Goal: Task Accomplishment & Management: Complete application form

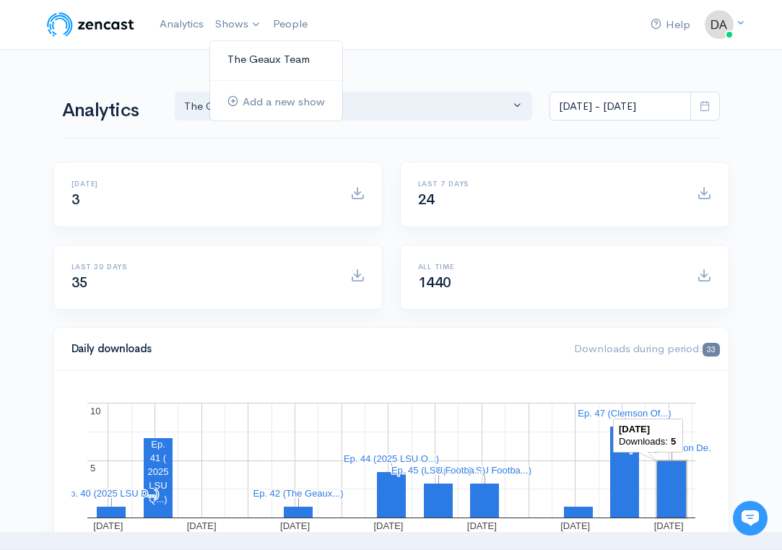
click at [248, 66] on link "The Geaux Team" at bounding box center [276, 59] width 132 height 25
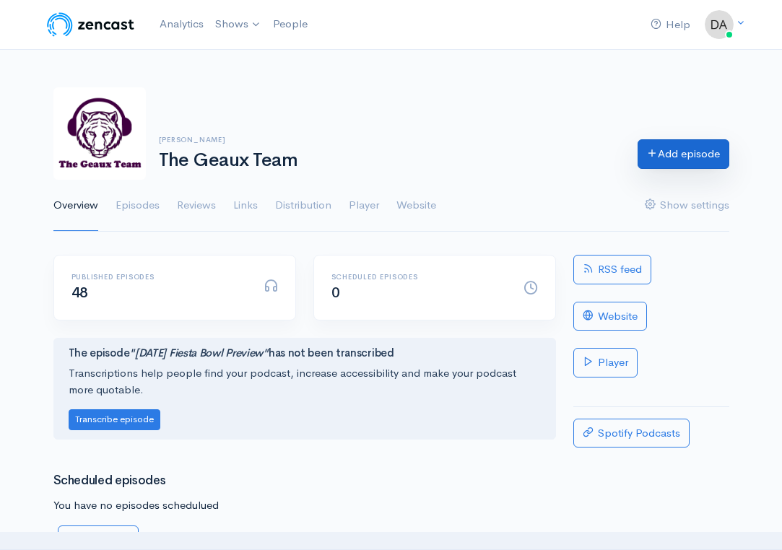
click at [678, 167] on link "Add episode" at bounding box center [684, 154] width 92 height 30
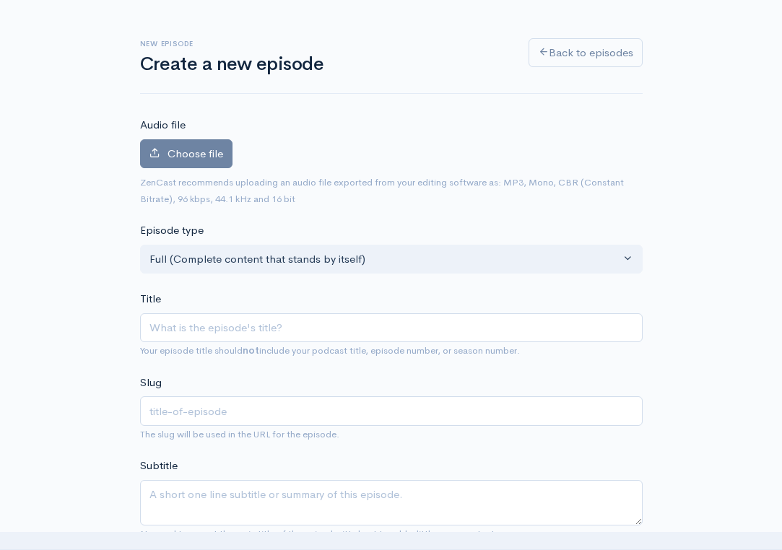
scroll to position [65, 0]
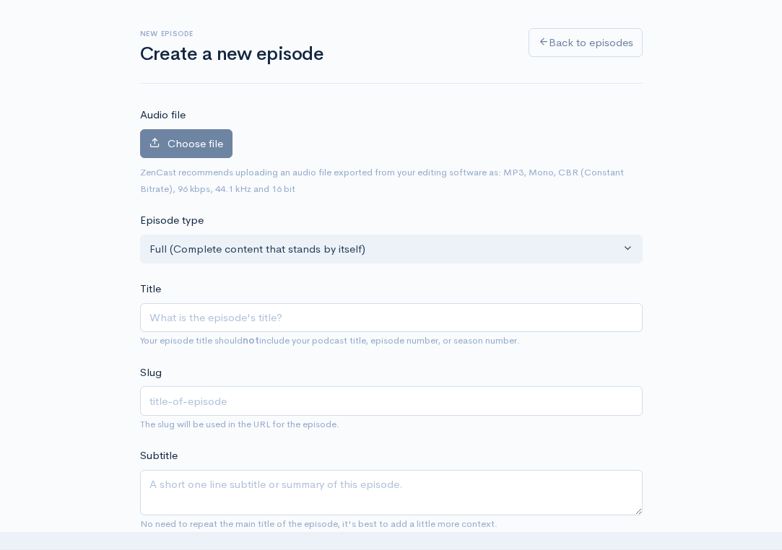
type input "C"
type input "c"
type input "Ck"
type input "ck"
type input "Cke"
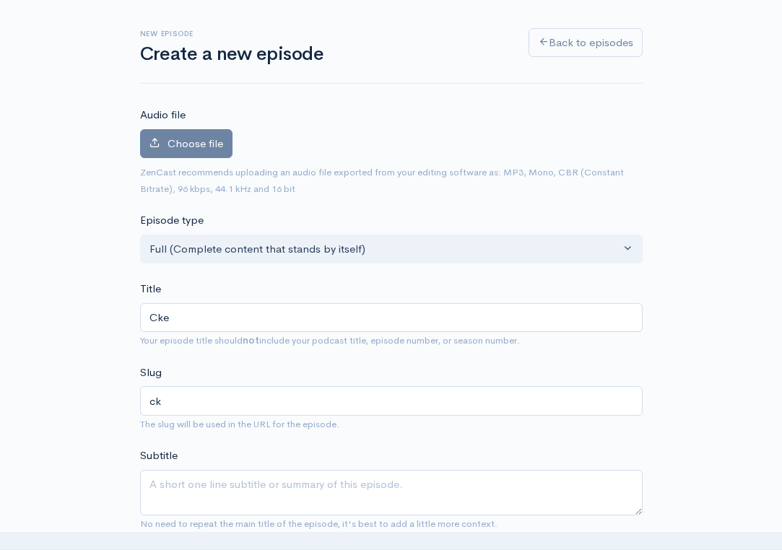
type input "cke"
type input "Ck"
type input "ck"
type input "C"
type input "c"
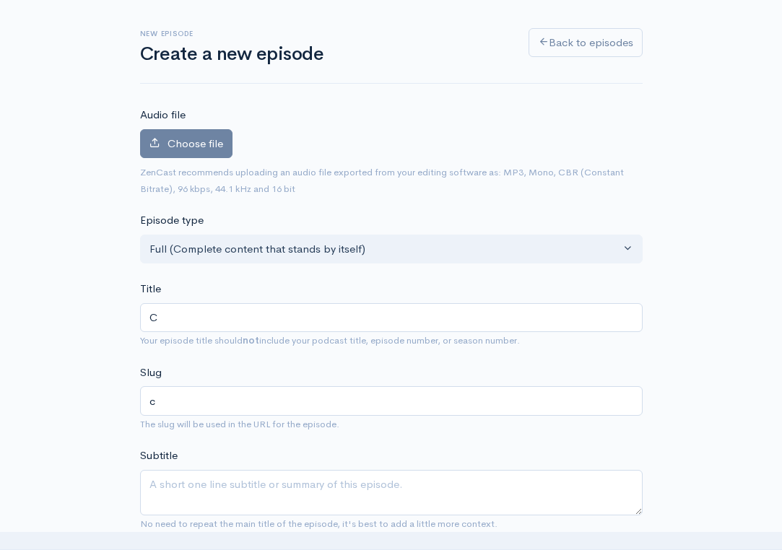
type input "Cl"
type input "cl"
type input "Cle"
type input "cle"
type input "Clem"
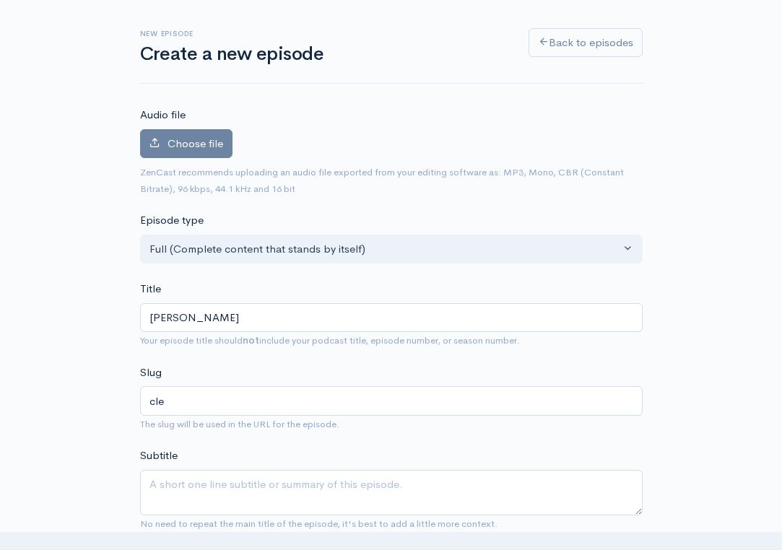
type input "clem"
type input "Clemso"
type input "clemso"
type input "Clemson"
type input "clemson"
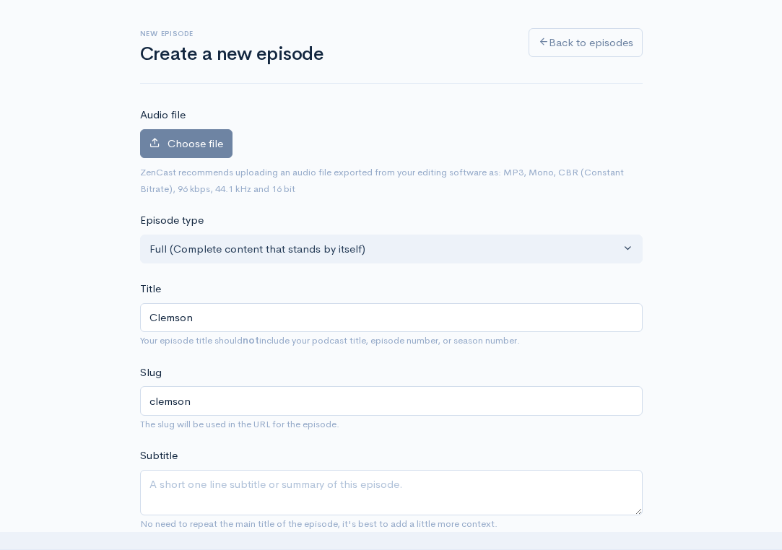
type input "Clemson W"
type input "clemson-w"
type input "Clemson We"
type input "clemson-we"
type input "Clemson Wee"
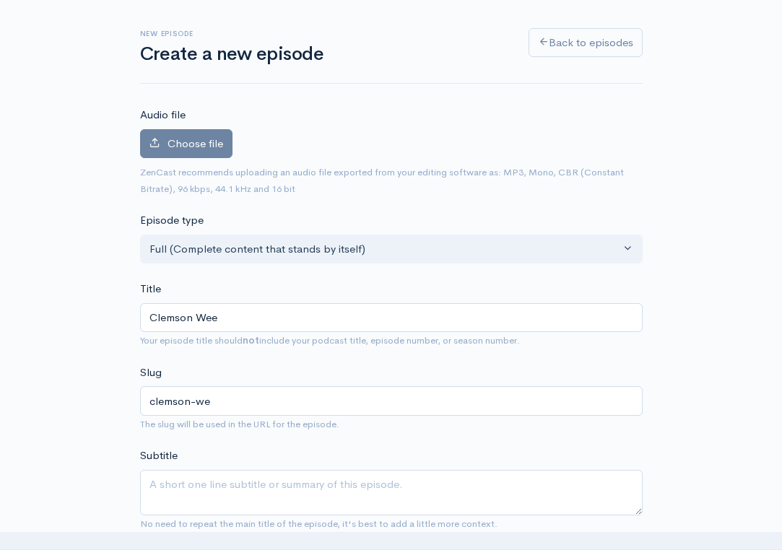
type input "clemson-wee"
type input "Clemson Week"
type input "clemson-week"
type input "Clemson Week - r"
type input "clemson-week-r"
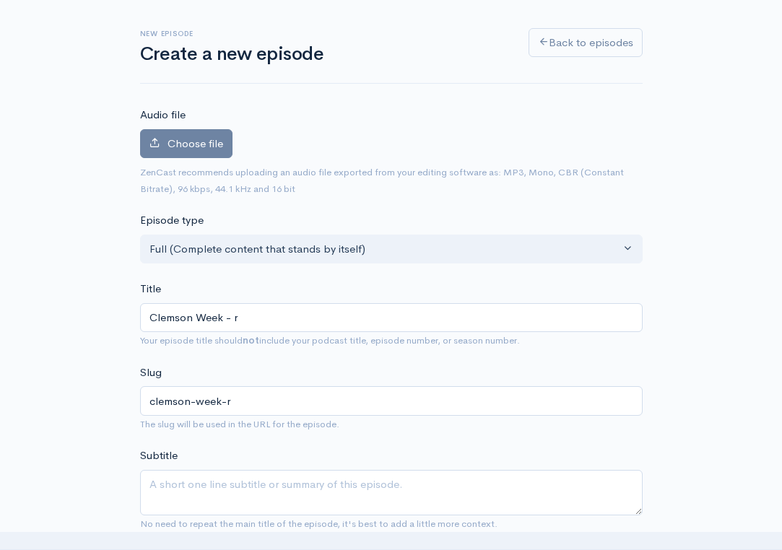
type input "Clemson Week - ro"
type input "clemson-week-ro"
type input "Clemson Week - rou"
type input "clemson-week-rou"
type input "Clemson Week - ro"
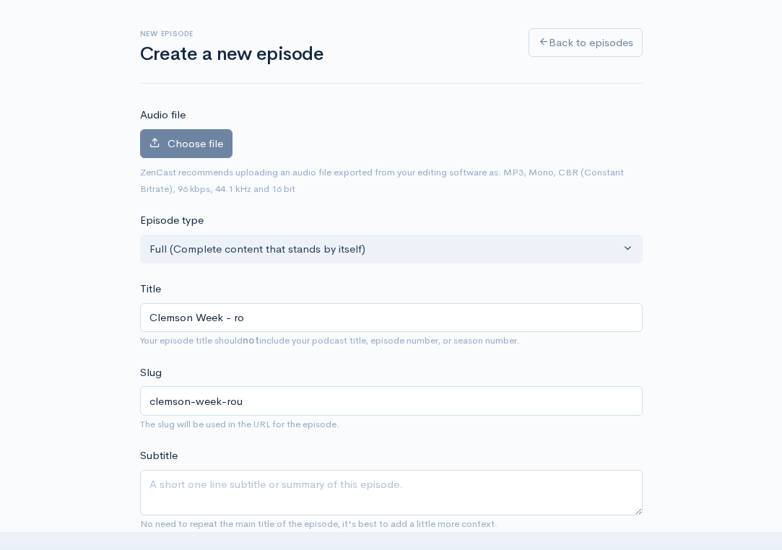
type input "clemson-week-ro"
type input "Clemson Week - r"
type input "clemson-week-r"
type input "Clemson Week -"
type input "clemson-week"
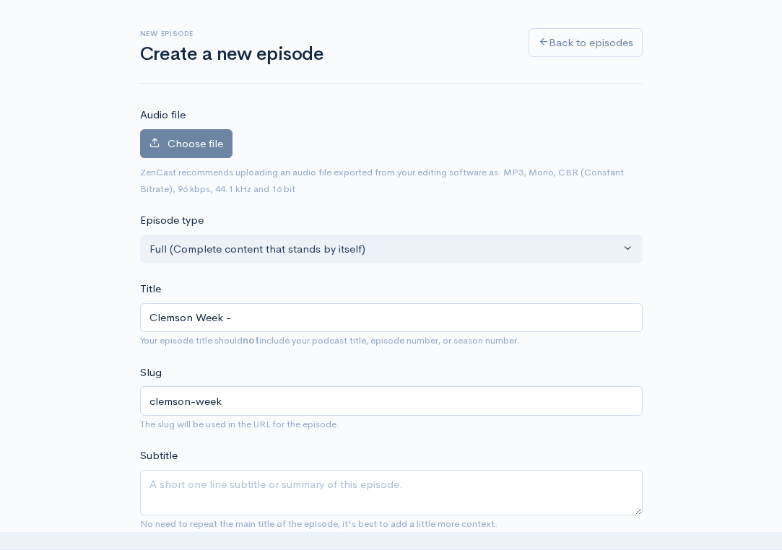
type input "Clemson Week - R"
type input "clemson-week-r"
type input "Clemson Week - Ro"
type input "clemson-week-ro"
type input "Clemson Week - Rou"
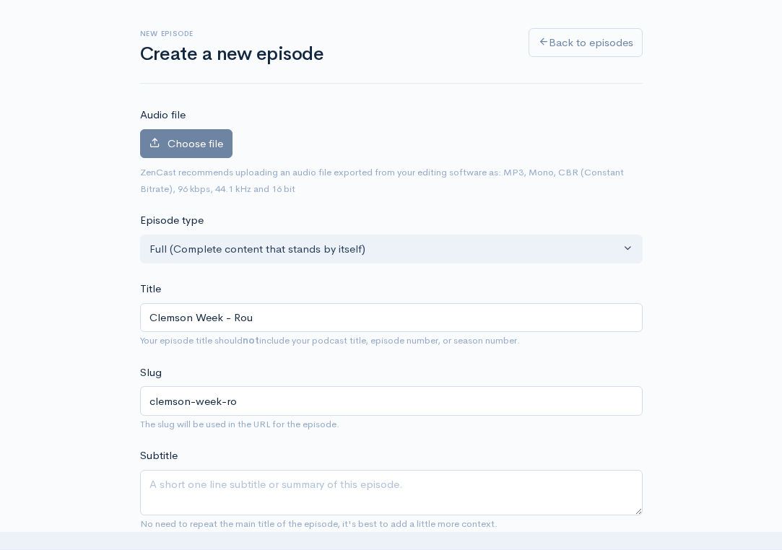
type input "clemson-week-rou"
type input "Clemson Week - Roun"
type input "clemson-week-roun"
type input "Clemson Week - Round"
type input "clemson-week-round"
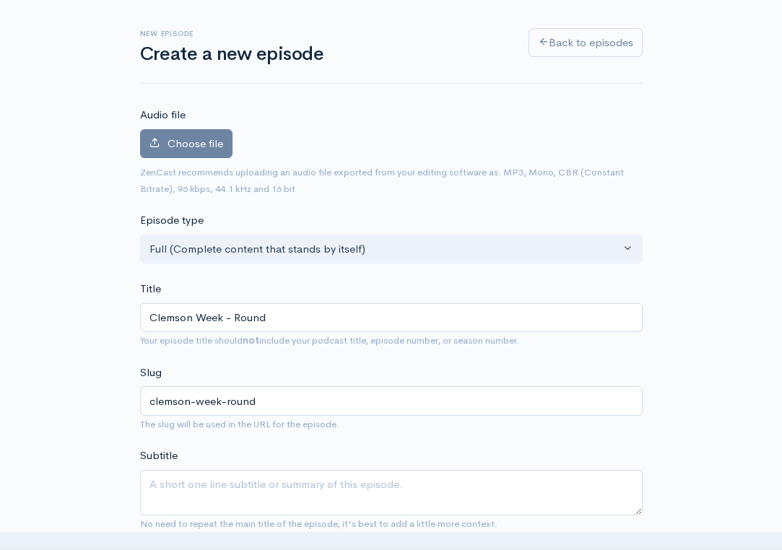
type input "Clemson Week - Roundt"
type input "clemson-week-roundt"
type input "Clemson Week - Roundta"
type input "clemson-week-roundta"
type input "Clemson Week - Roundtab"
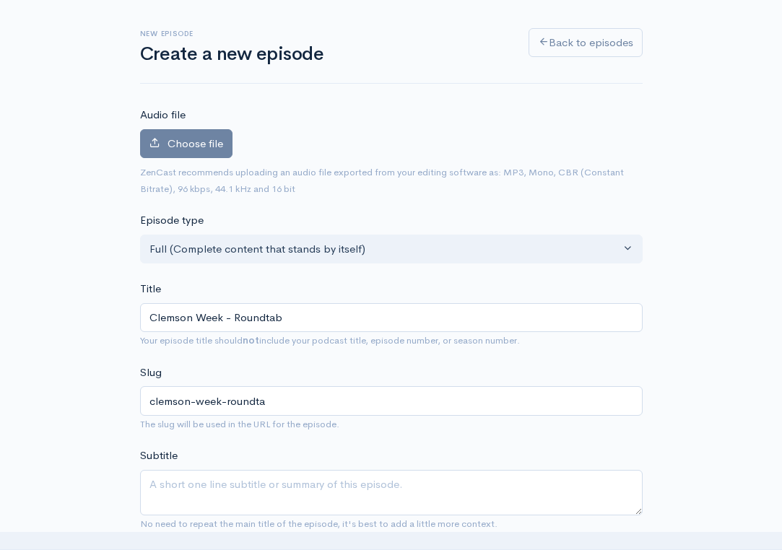
type input "clemson-week-roundtab"
type input "Clemson Week - Roundtabl"
type input "clemson-week-roundtabl"
type input "Clemson Week - Roundtable"
type input "clemson-week-roundtable"
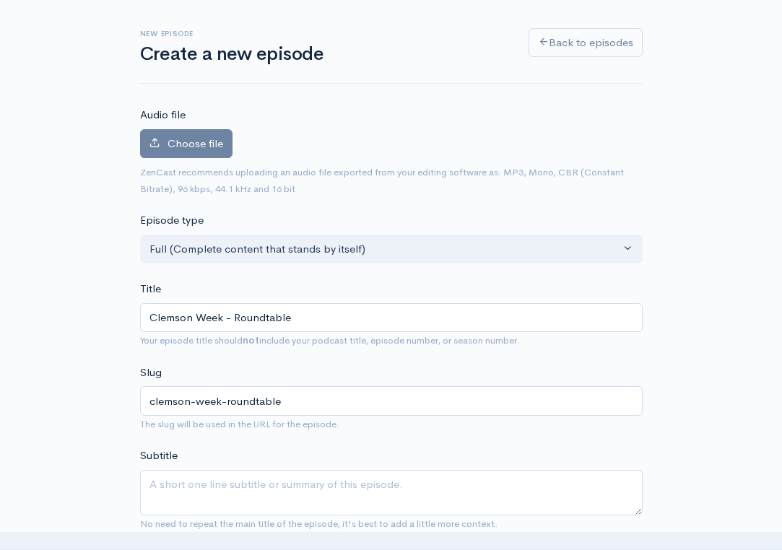
type input "Clemson Week - Roundtable d"
type input "clemson-week-roundtable-d"
type input "Clemson Week - Roundtable di"
type input "clemson-week-roundtable-di"
type input "Clemson Week - Roundtable dis"
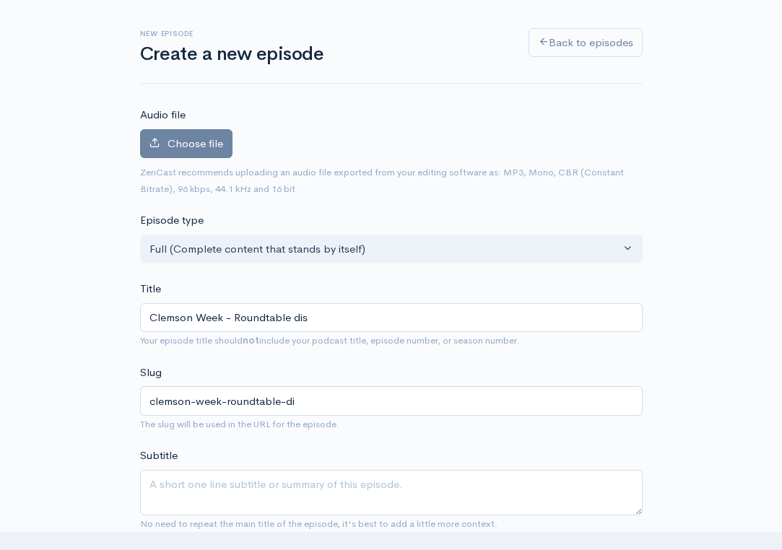
type input "clemson-week-roundtable-dis"
type input "Clemson Week - Roundtable disc"
type input "clemson-week-roundtable-disc"
type input "Clemson Week - Roundtable dis"
type input "clemson-week-roundtable-dis"
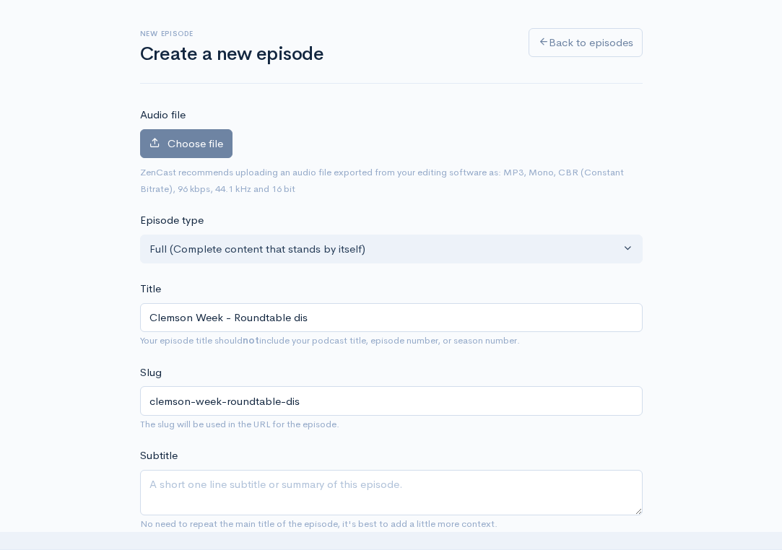
type input "Clemson Week - Roundtable di"
type input "clemson-week-roundtable-di"
type input "Clemson Week - Roundtable d"
type input "clemson-week-roundtable-d"
type input "Clemson Week - Roundtable"
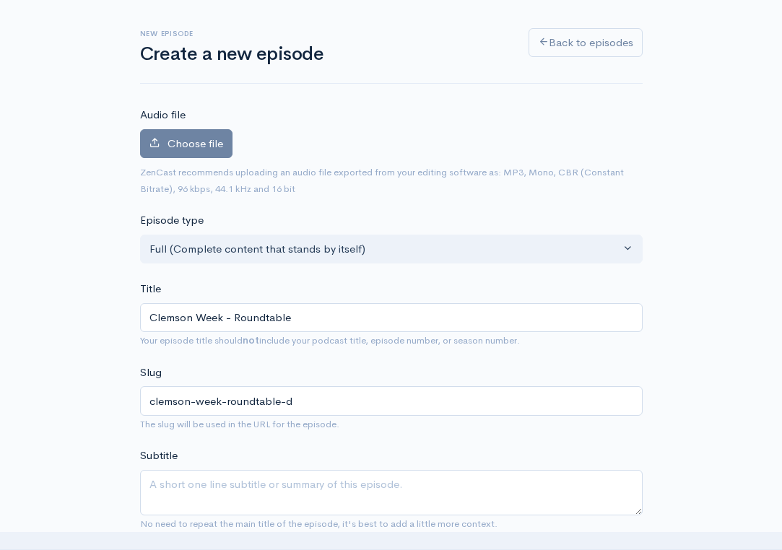
type input "clemson-week-roundtable"
type input "Clemson Week - Roundtable D"
type input "clemson-week-roundtable-d"
type input "Clemson Week - Roundtable Di"
type input "clemson-week-roundtable-di"
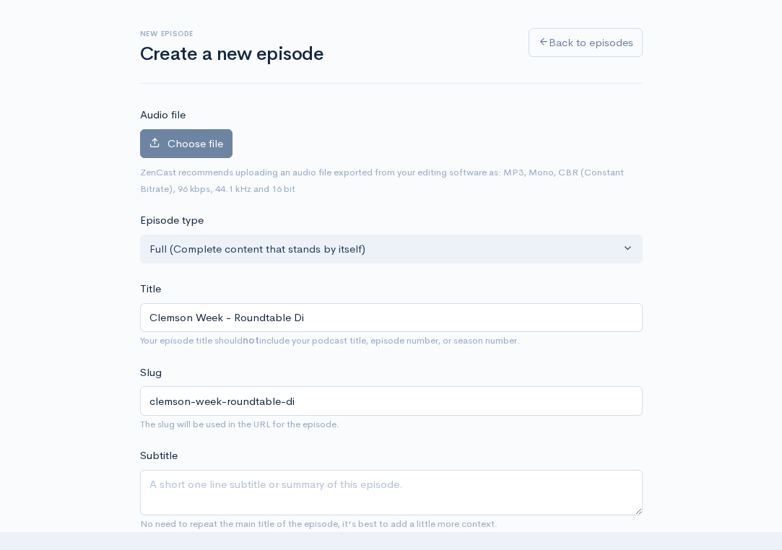
type input "Clemson Week - Roundtable Dis"
type input "clemson-week-roundtable-dis"
type input "Clemson Week - Roundtable Disc"
type input "clemson-week-roundtable-disc"
type input "Clemson Week - Roundtable Discus"
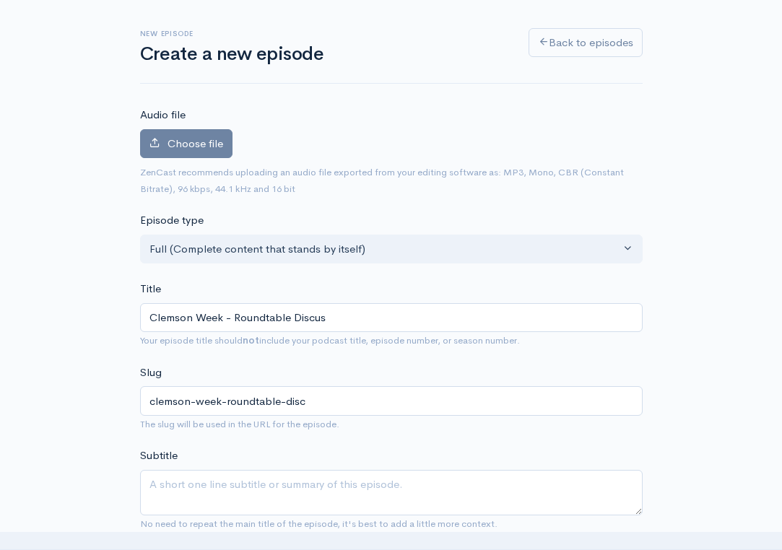
type input "clemson-week-roundtable-discus"
type input "Clemson Week - Roundtable Discuss"
type input "clemson-week-roundtable-discuss"
type input "Clemson Week - Roundtable Discussio"
type input "clemson-week-roundtable-discussio"
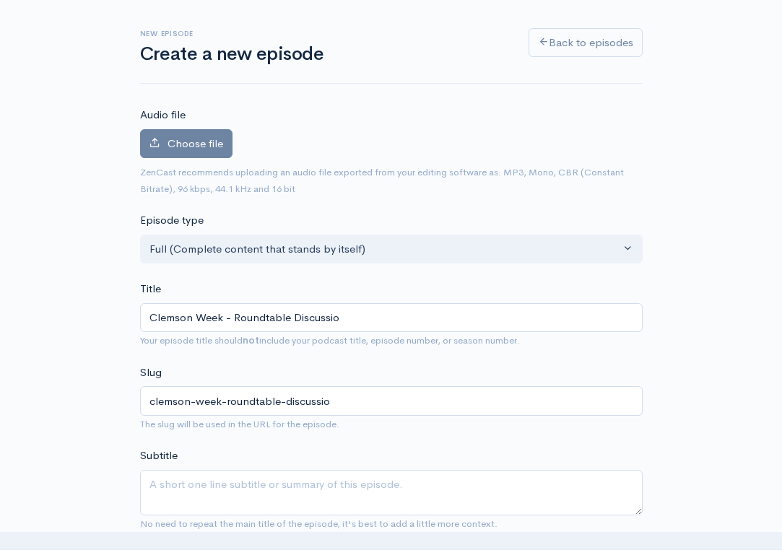
type input "Clemson Week - Roundtable Discussion"
type input "clemson-week-roundtable-discussion"
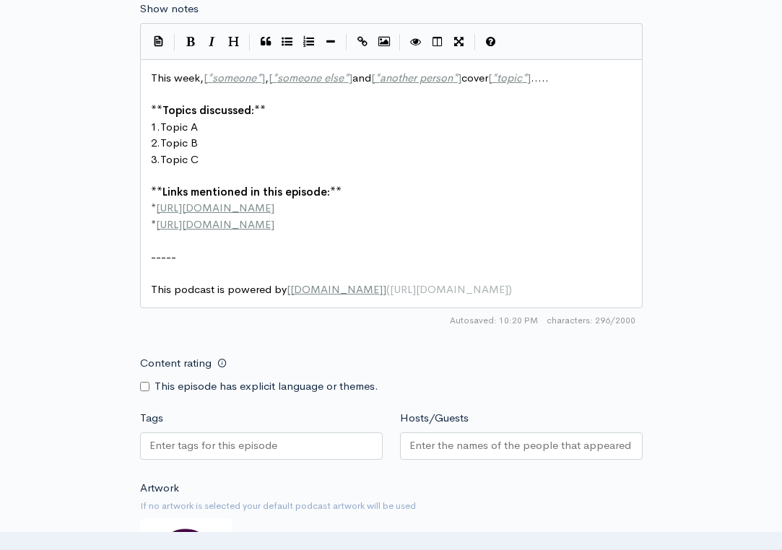
scroll to position [741, 0]
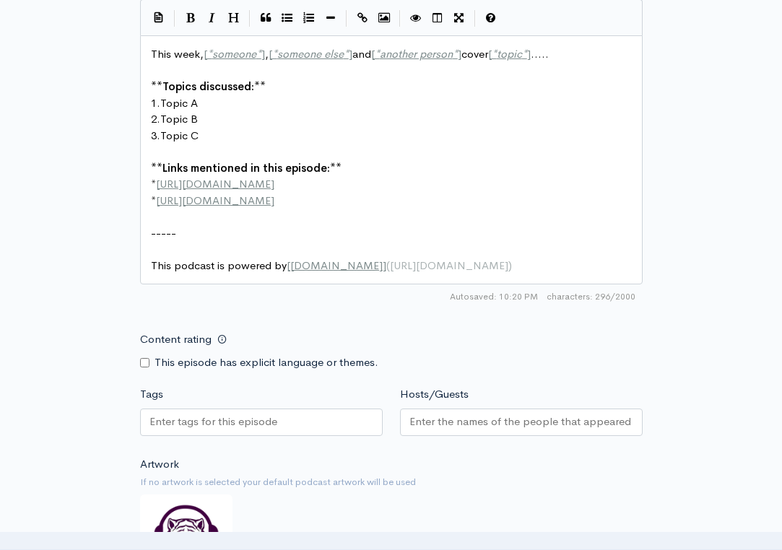
type input "Clemson Week - Roundtable Discussion"
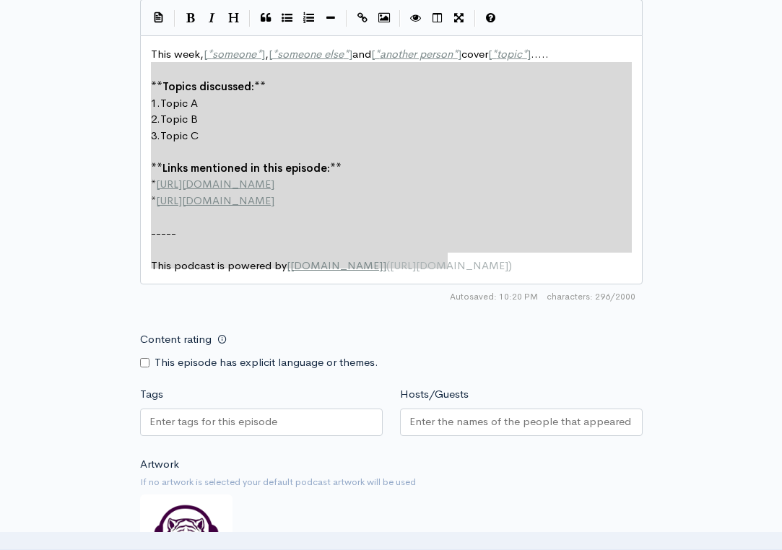
type textarea "This week, [*someone*], [*someone else*] and [*another person*] cover [*topic*]…"
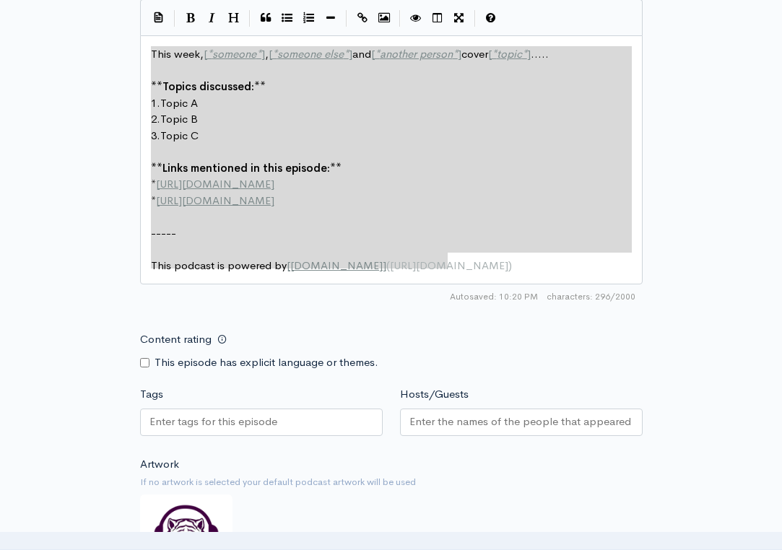
drag, startPoint x: 493, startPoint y: 252, endPoint x: 146, endPoint y: 42, distance: 406.1
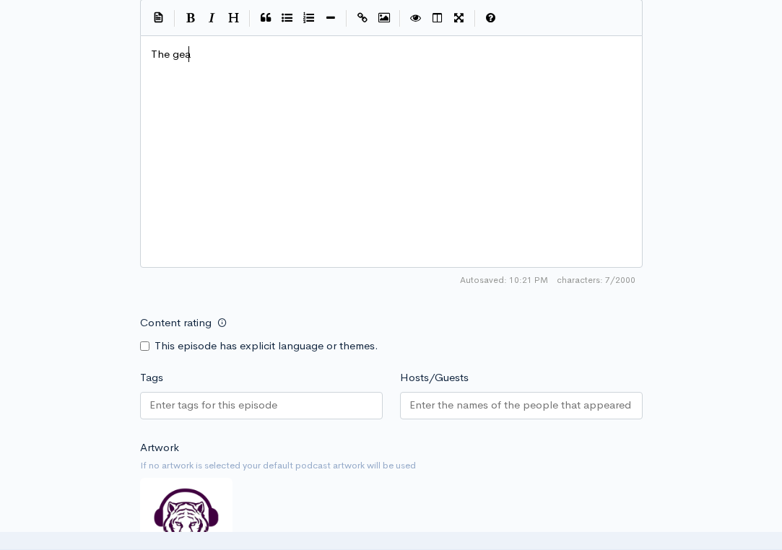
type textarea "The geay"
type textarea "Geaux Tean"
type textarea "m makes their weekly lr"
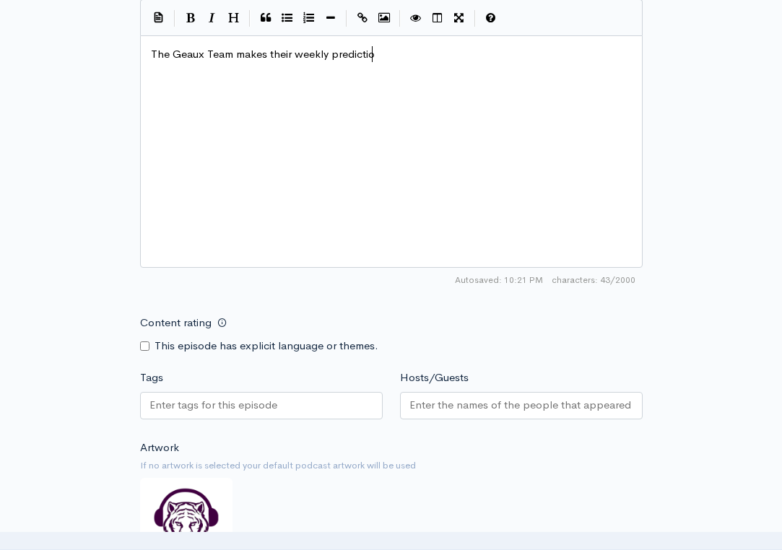
type textarea "predictios"
type textarea "ns be"
type textarea "ased on the roubt"
type textarea "ndtavb"
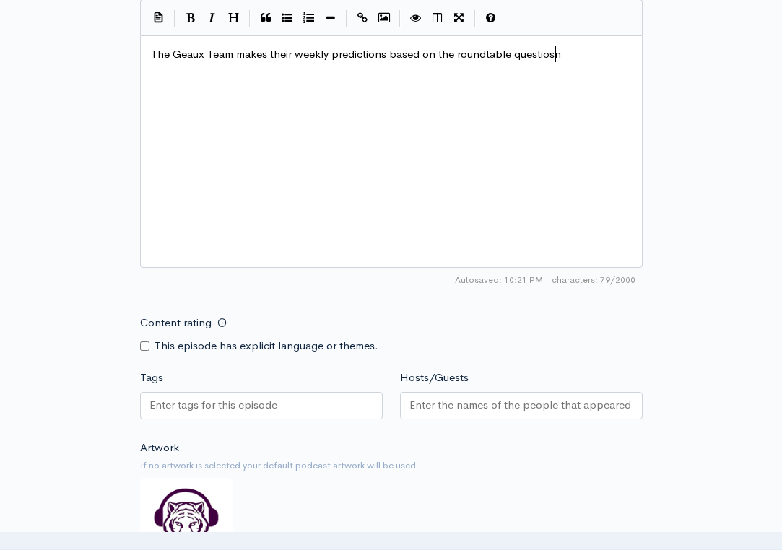
type textarea "ble questiosn."
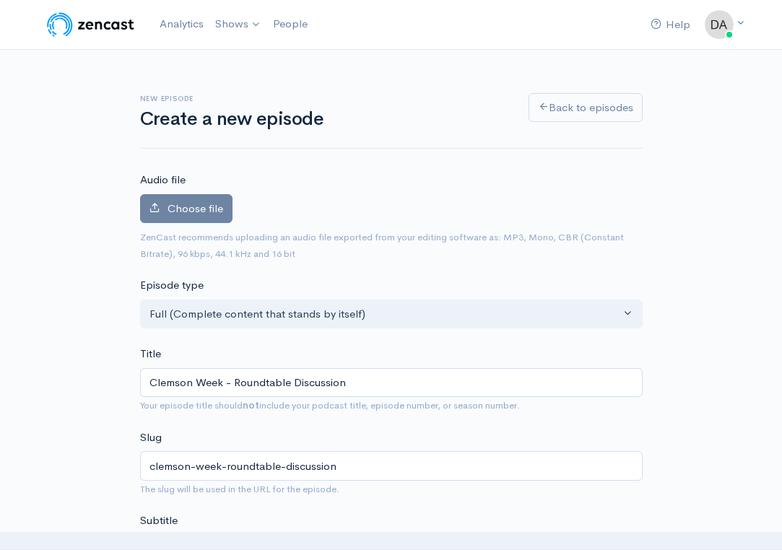
scroll to position [0, 0]
type textarea "ns."
click at [207, 217] on label "Choose file" at bounding box center [186, 209] width 92 height 30
click at [0, 0] on input "Choose file" at bounding box center [0, 0] width 0 height 0
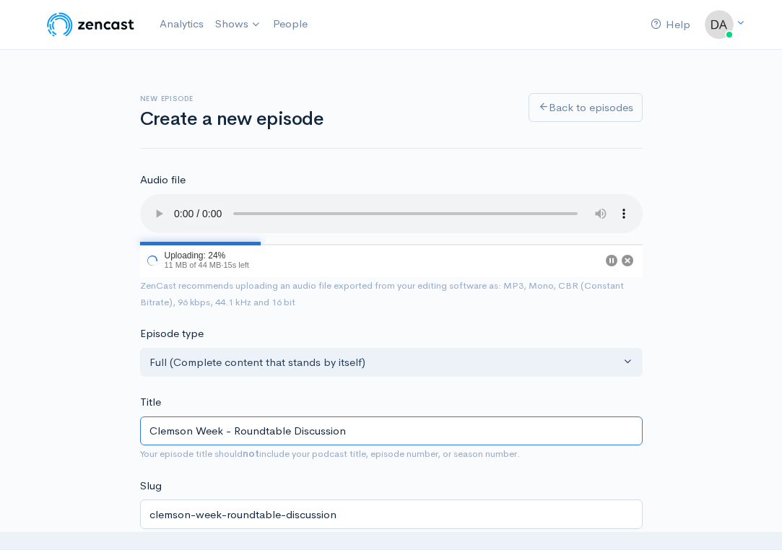
click at [266, 417] on input "Clemson Week - Roundtable Discussion" at bounding box center [391, 432] width 503 height 30
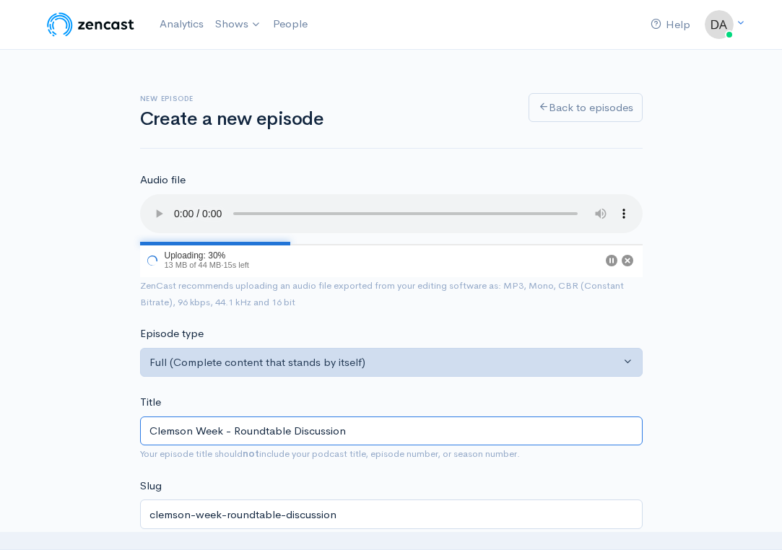
type input "Clemson Week - Round table Discussion"
type input "clemson-week-round-table-discussion"
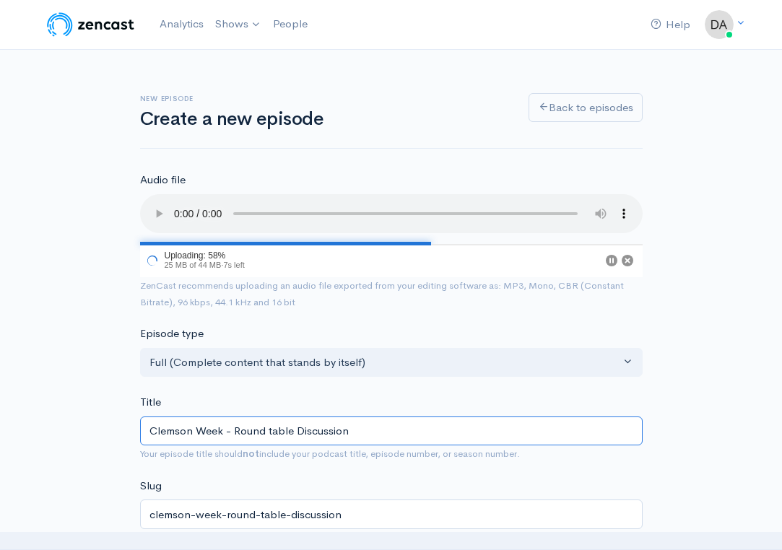
click at [291, 417] on input "Clemson Week - Round table Discussion" at bounding box center [391, 432] width 503 height 30
type input "Clemson Week - Round tabl Discussion"
type input "clemson-week-round-tabl-discussion"
type input "Clemson Week - Round tab Discussion"
type input "clemson-week-round-tab-discussion"
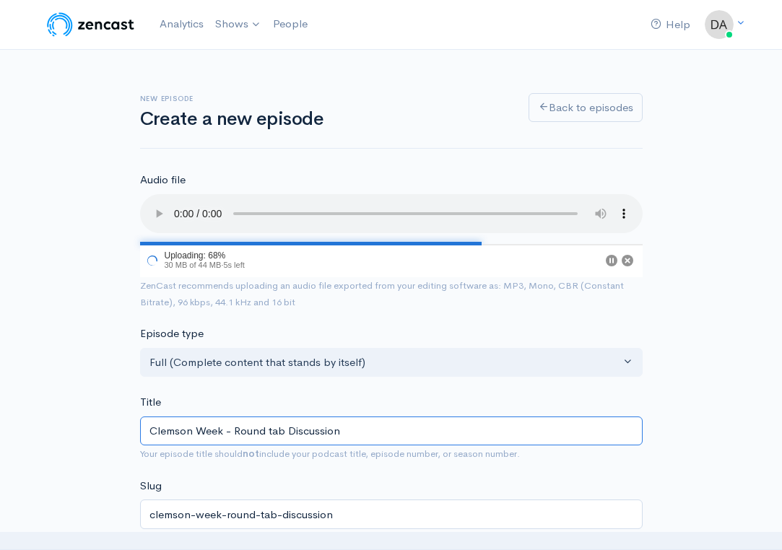
type input "Clemson Week - Round ta Discussion"
type input "clemson-week-round-ta-discussion"
type input "Clemson Week - Round t Discussion"
type input "clemson-week-round-t-discussion"
type input "Clemson Week - Round Discussion"
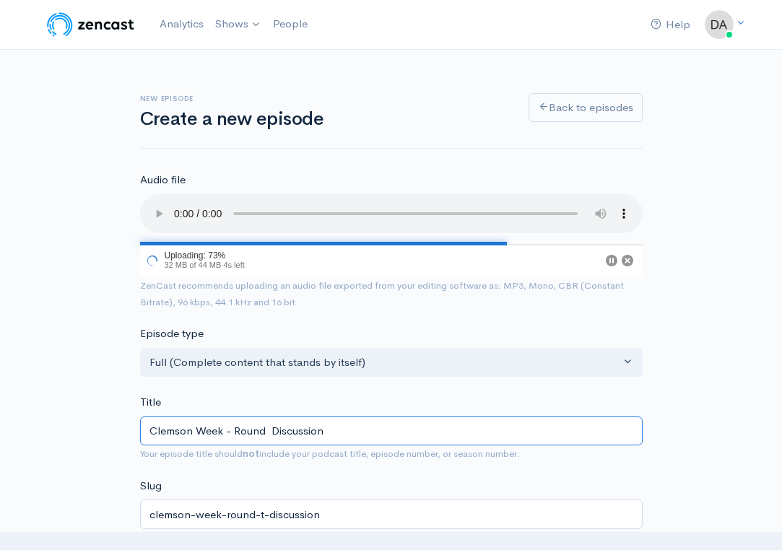
type input "clemson-week-round-discussion"
type input "Clemson Week - Round T Discussion"
type input "clemson-week-round-t-discussion"
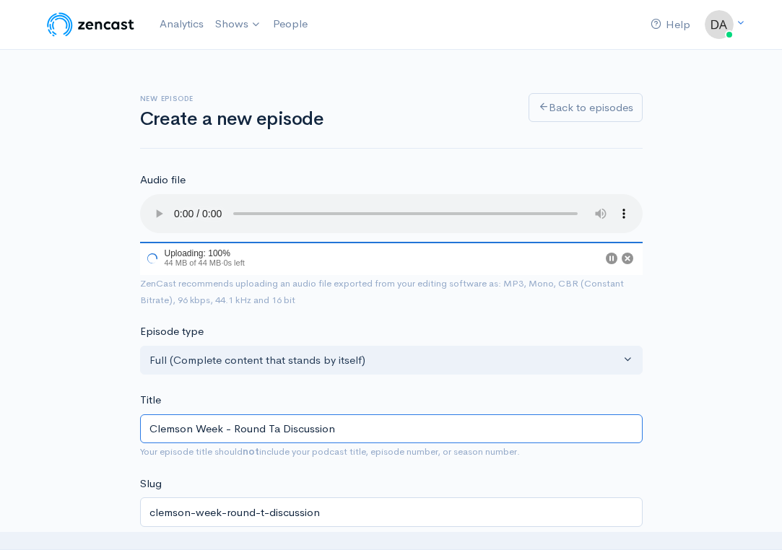
type input "Clemson Week - Round Tab Discussion"
type input "clemson-week-round-tab-discussion"
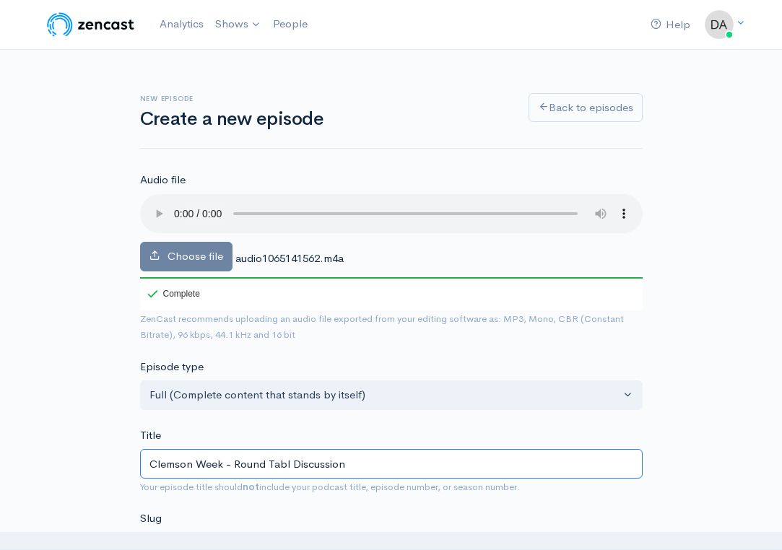
type input "Clemson Week - Round Table Discussion"
type input "clemson-week-round-table-discussion"
click at [235, 449] on input "Clemson Week - Round Table Discussion" at bounding box center [391, 464] width 503 height 30
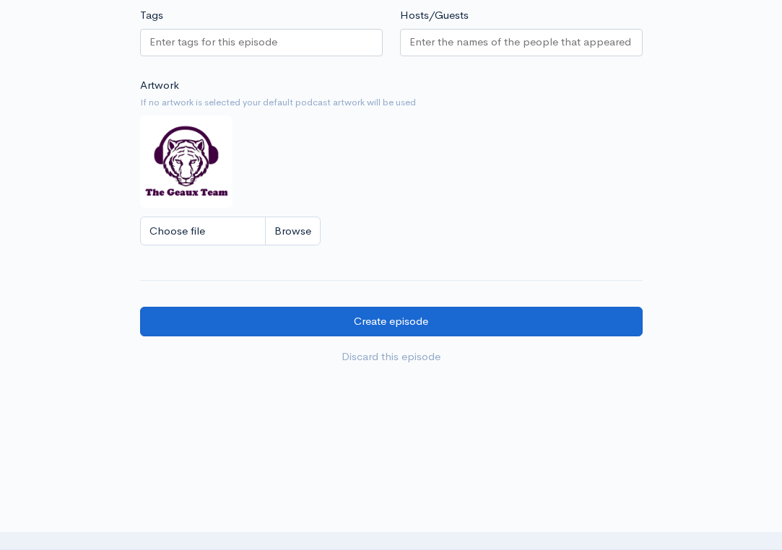
scroll to position [1185, 0]
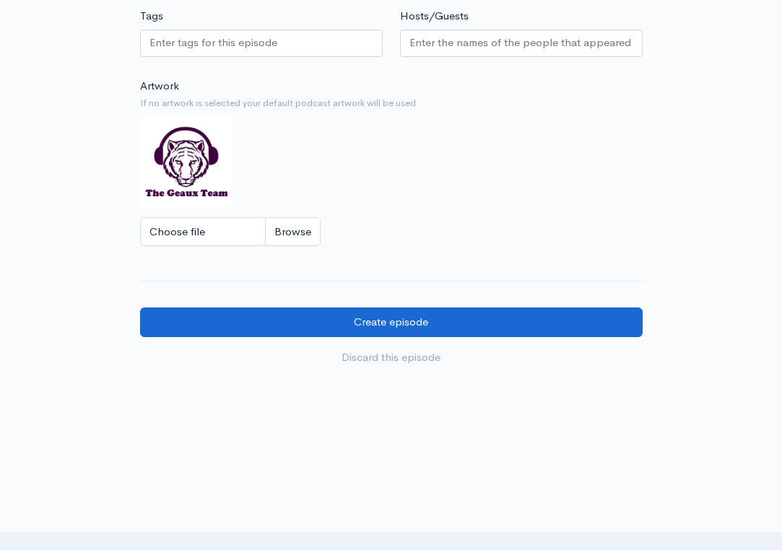
type input "Clemson Week Round Table Discussion"
click at [478, 308] on input "Create episode" at bounding box center [391, 323] width 503 height 30
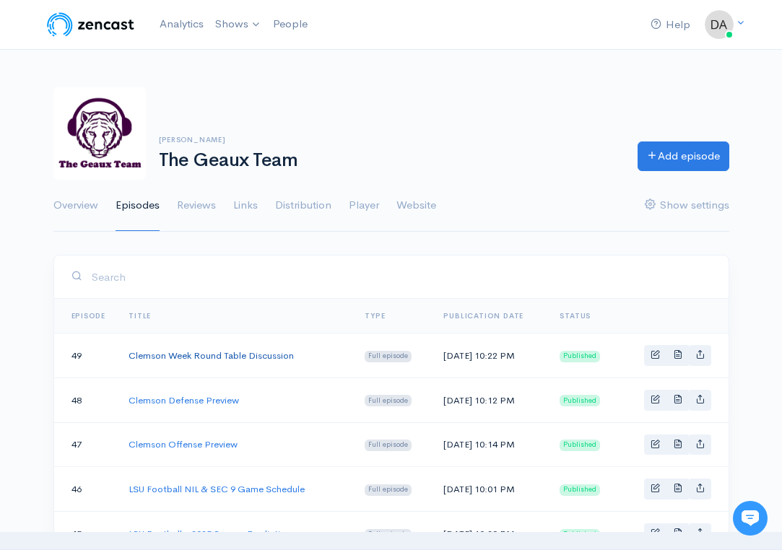
click at [243, 357] on link "Clemson Week Round Table Discussion" at bounding box center [211, 356] width 165 height 12
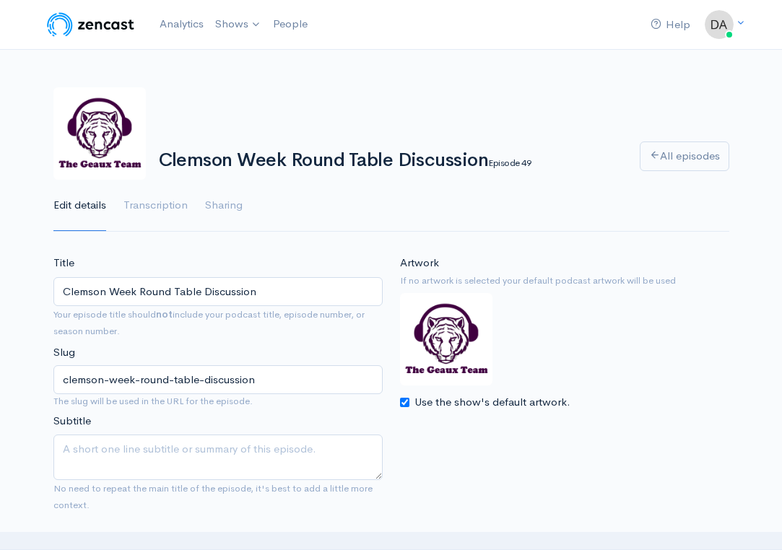
click at [177, 289] on input "Clemson Week Round Table Discussion" at bounding box center [217, 292] width 329 height 30
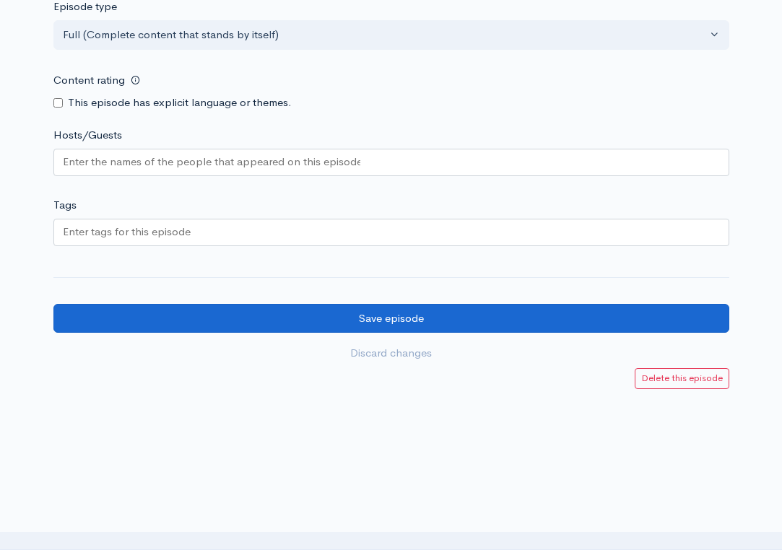
scroll to position [1226, 0]
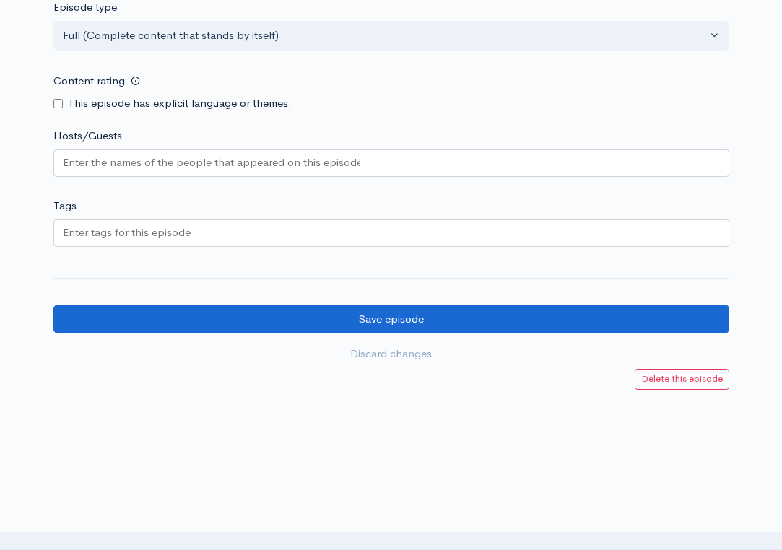
type input "Clemson Week Roundtable Discussion"
click at [502, 305] on input "Save episode" at bounding box center [391, 320] width 676 height 30
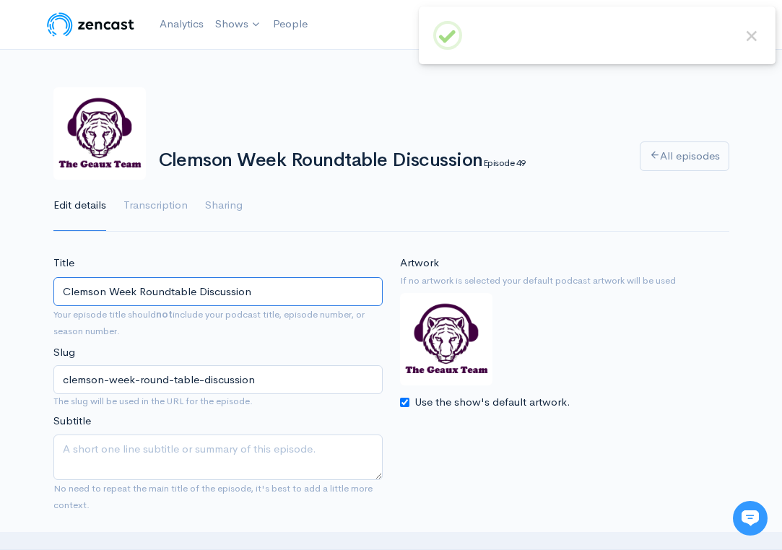
click at [238, 287] on input "Clemson Week Roundtable Discussion" at bounding box center [217, 292] width 329 height 30
click at [255, 292] on input "Clemson Week Roundtable Discussion" at bounding box center [217, 292] width 329 height 30
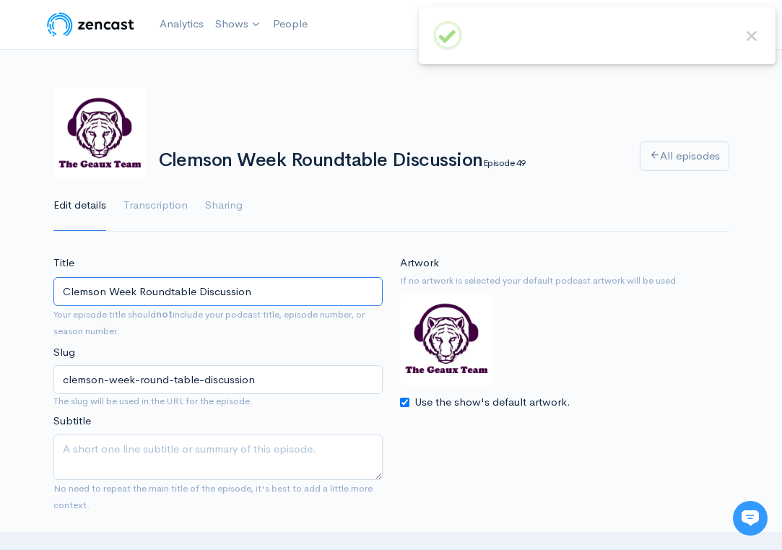
click at [255, 292] on input "Clemson Week Roundtable Discussion" at bounding box center [217, 292] width 329 height 30
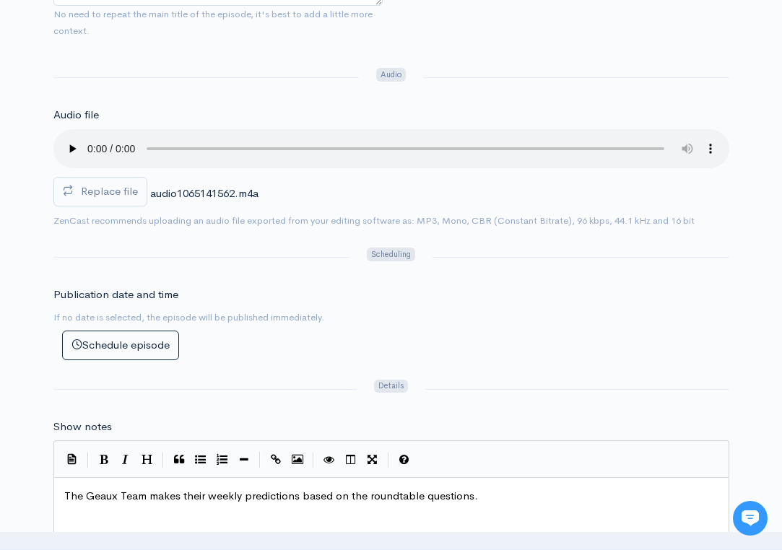
scroll to position [531, 0]
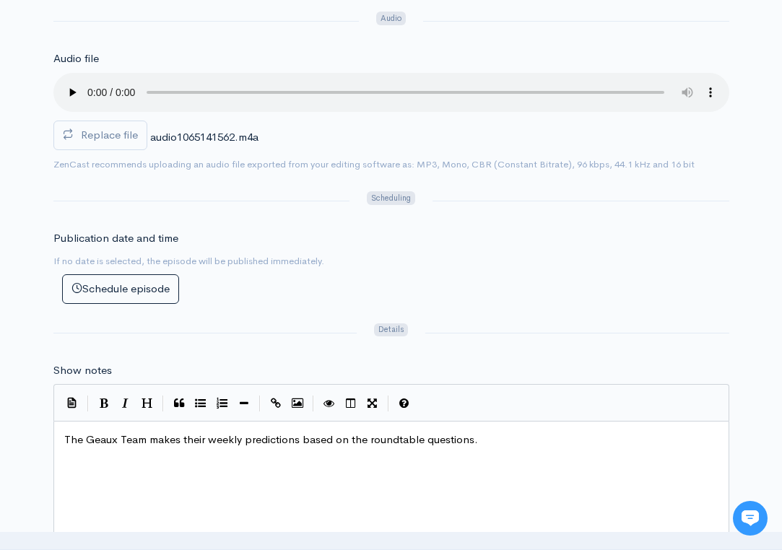
click at [304, 433] on span "The Geaux Team makes their weekly predictions based on the roundtable questions." at bounding box center [271, 440] width 414 height 14
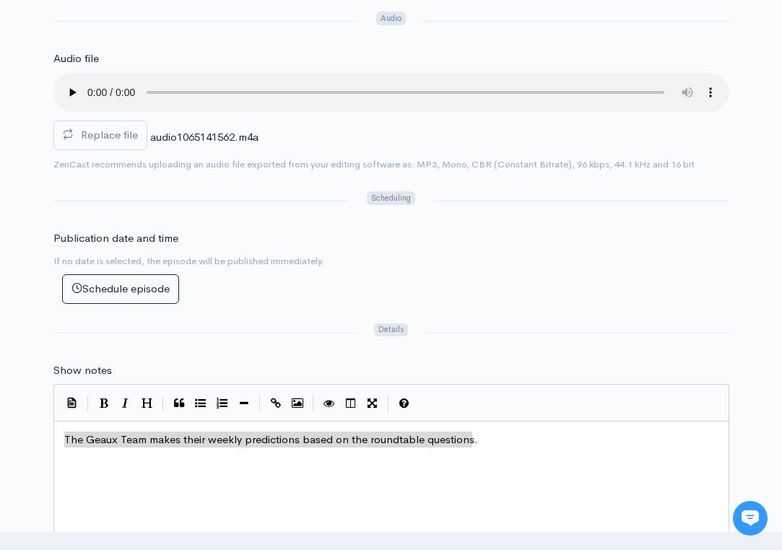
scroll to position [7, 0]
type textarea "The Geaux Team makes their weekly predictions based on the roundtable questions."
